Goal: Navigation & Orientation: Go to known website

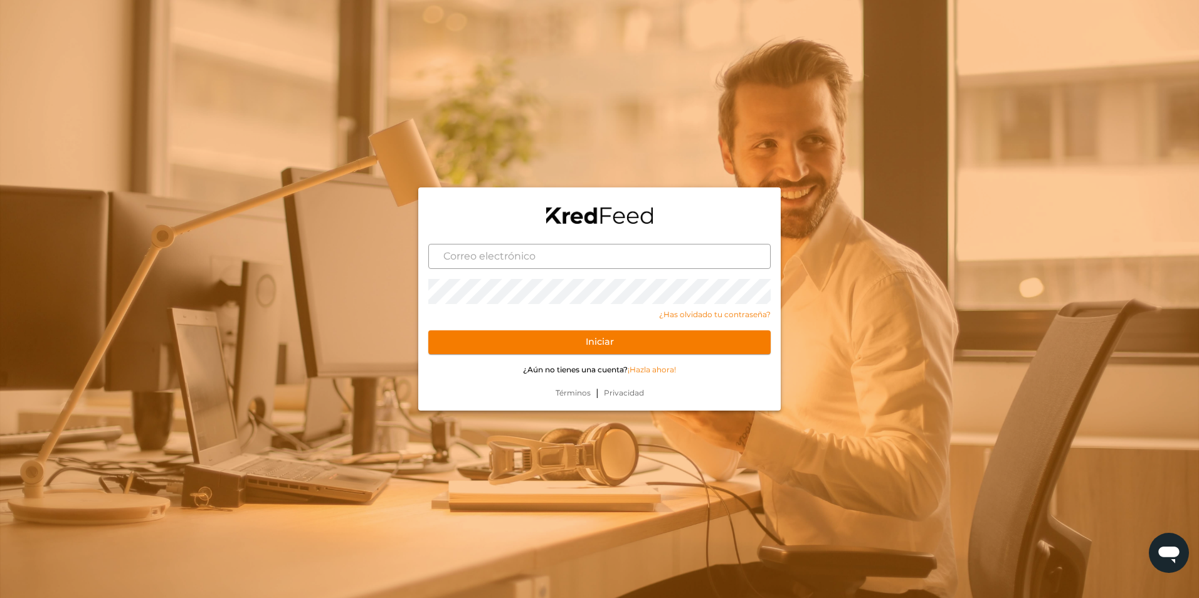
click at [720, 262] on input "text" at bounding box center [599, 256] width 343 height 25
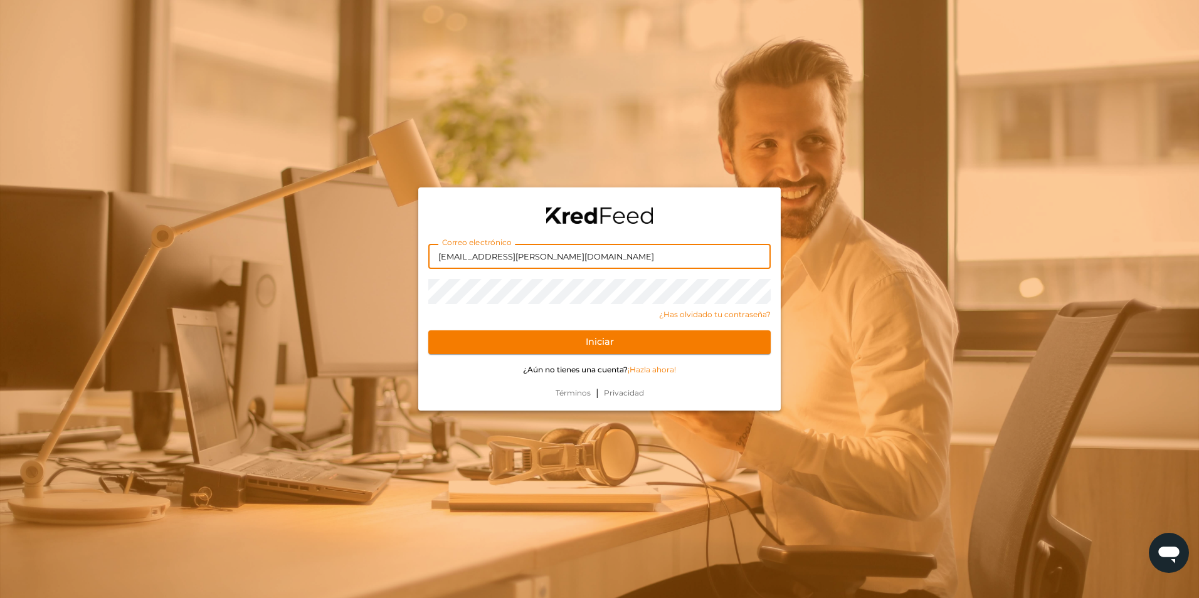
type input "[EMAIL_ADDRESS][PERSON_NAME][DOMAIN_NAME]"
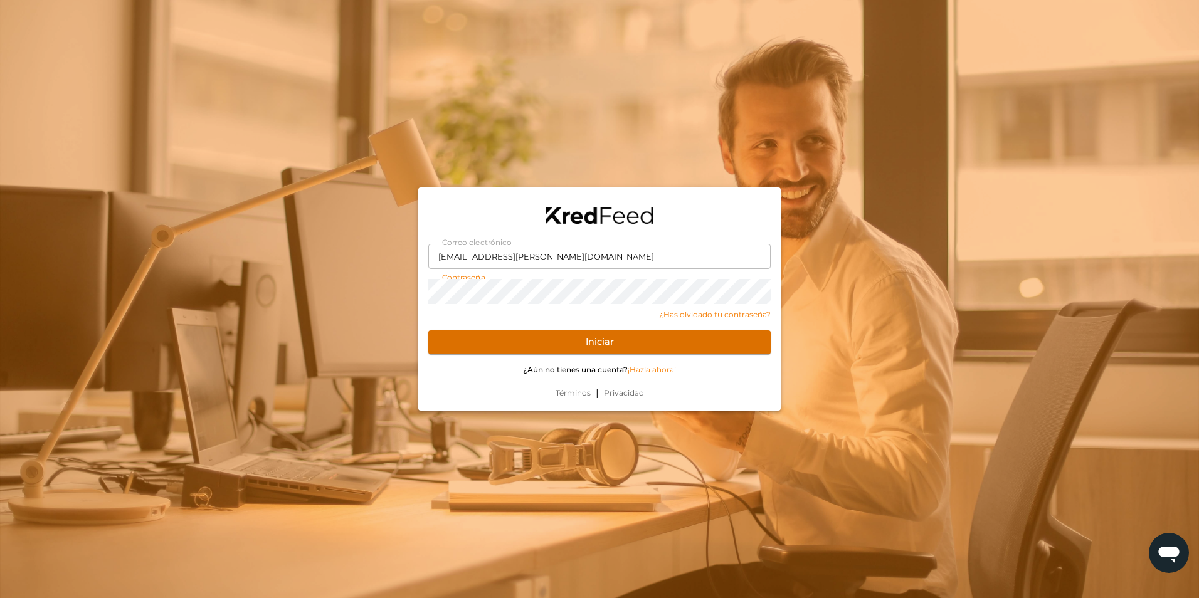
click at [710, 339] on button "Iniciar" at bounding box center [599, 343] width 343 height 24
